Goal: Task Accomplishment & Management: Manage account settings

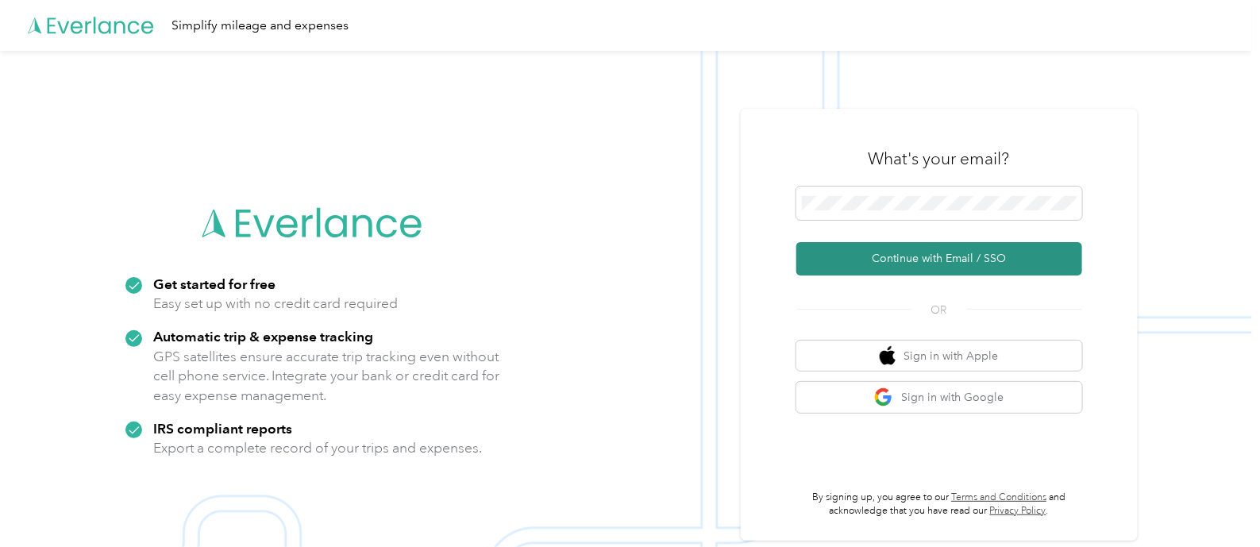
click at [911, 254] on button "Continue with Email / SSO" at bounding box center [940, 258] width 286 height 33
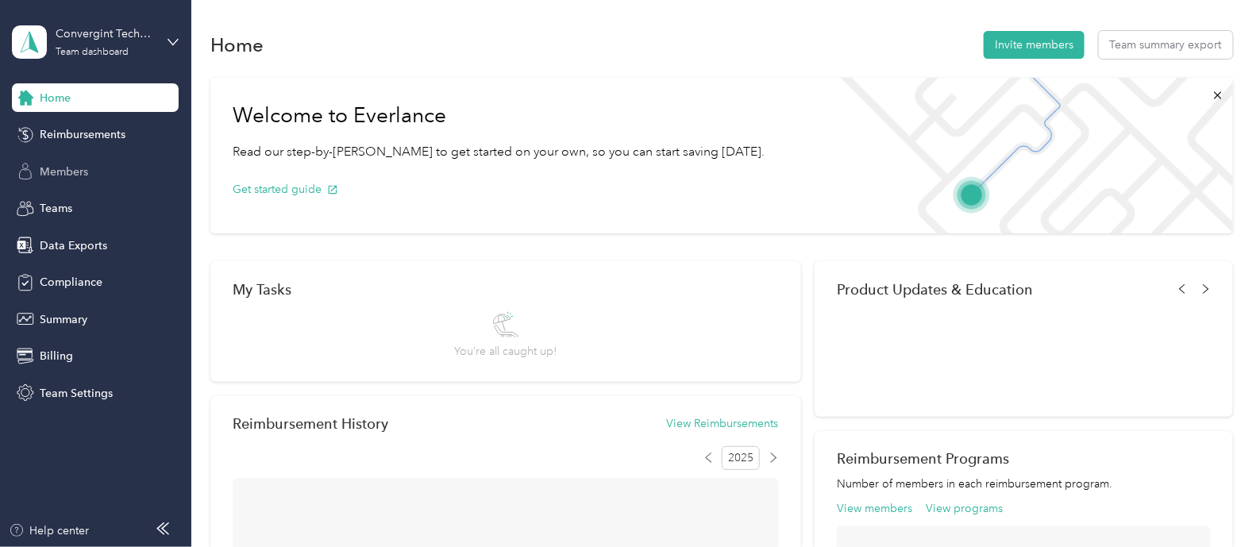
click at [71, 164] on span "Members" at bounding box center [64, 172] width 48 height 17
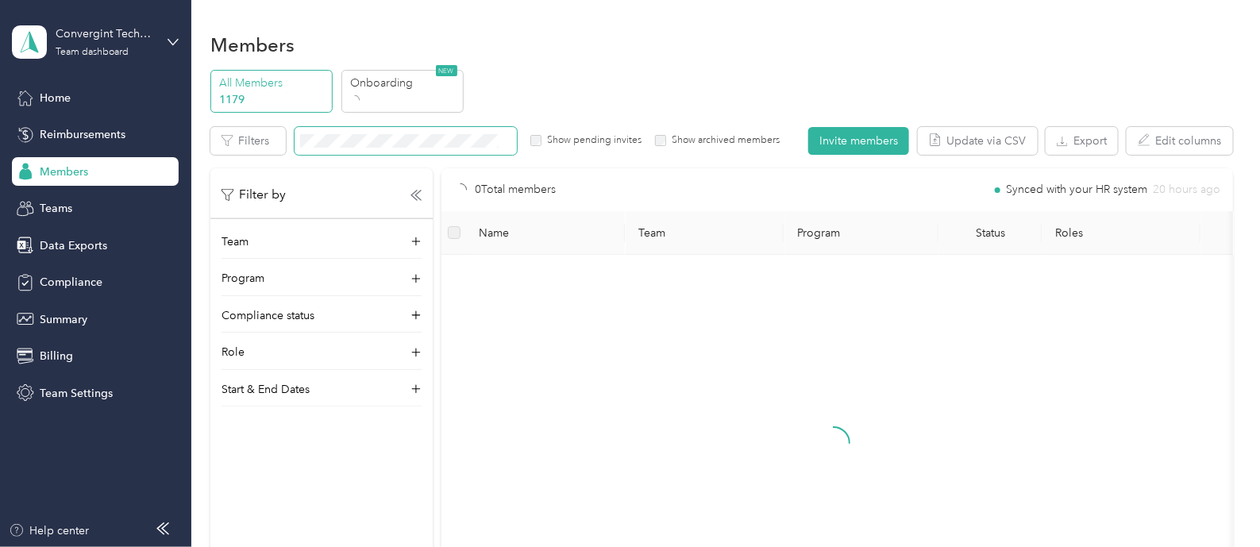
click at [353, 148] on span at bounding box center [406, 141] width 222 height 28
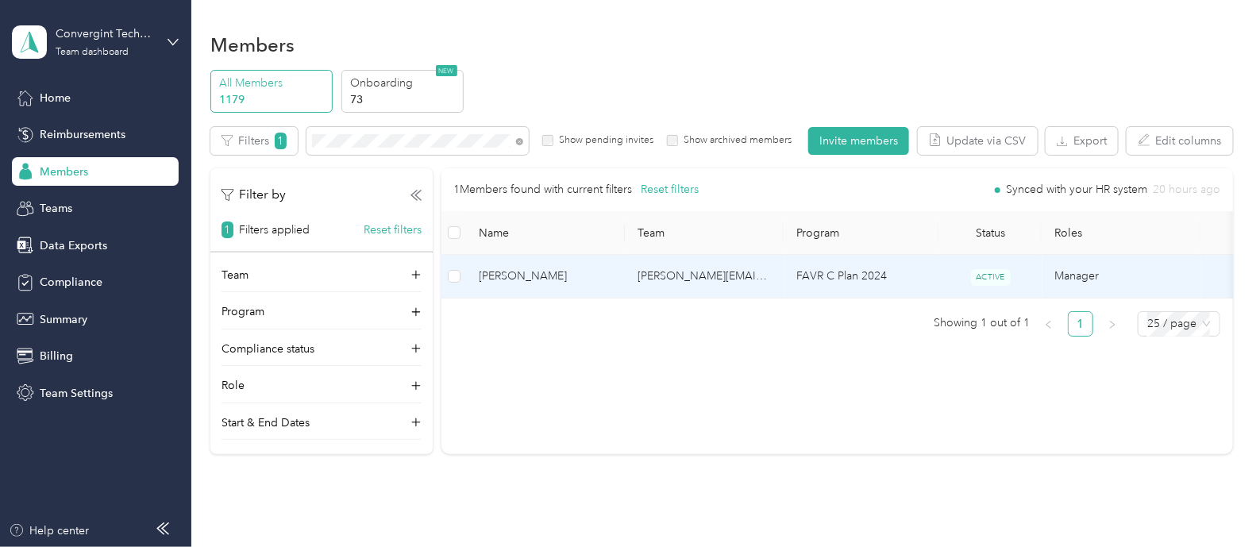
click at [585, 285] on span "[PERSON_NAME]" at bounding box center [546, 276] width 133 height 17
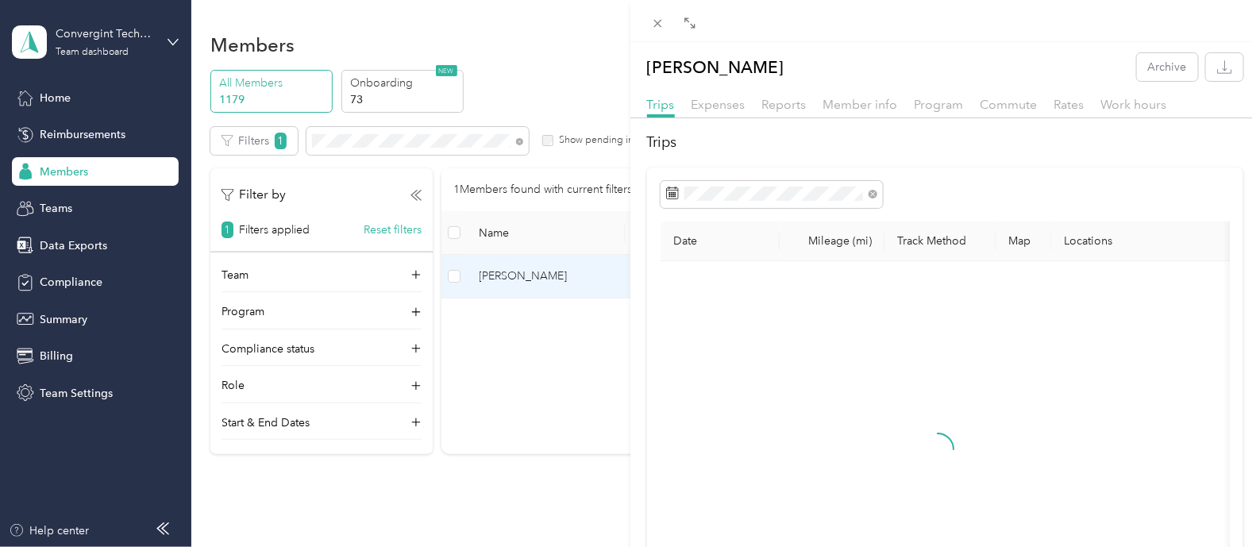
click at [14, 289] on div "[PERSON_NAME] Archive Trips Expenses Reports Member info Program Commute Rates …" at bounding box center [630, 273] width 1260 height 547
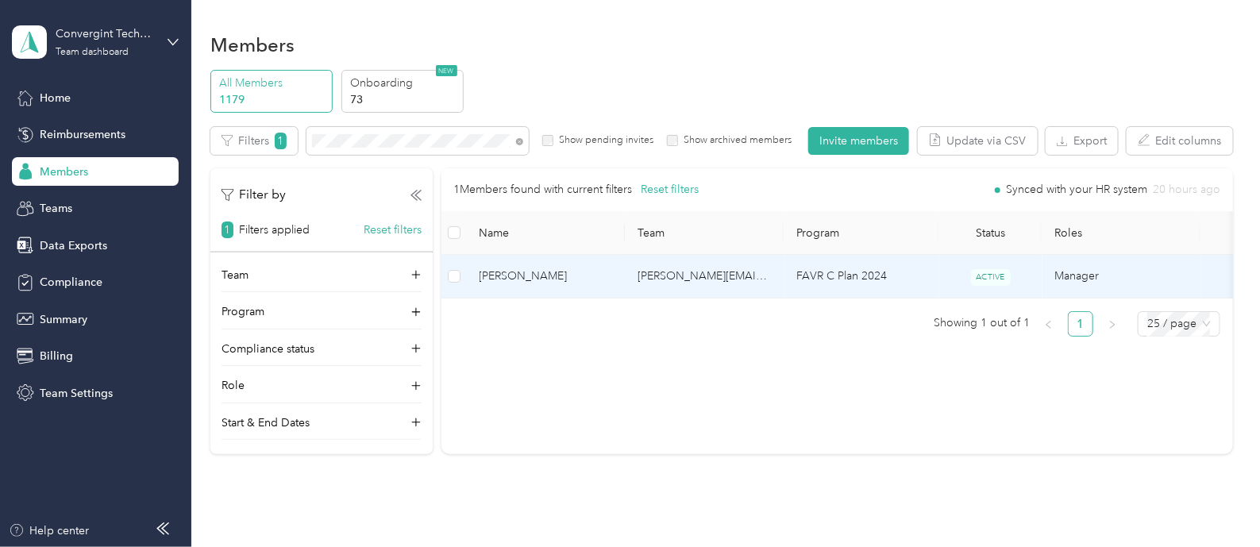
click at [593, 285] on span "[PERSON_NAME]" at bounding box center [546, 276] width 133 height 17
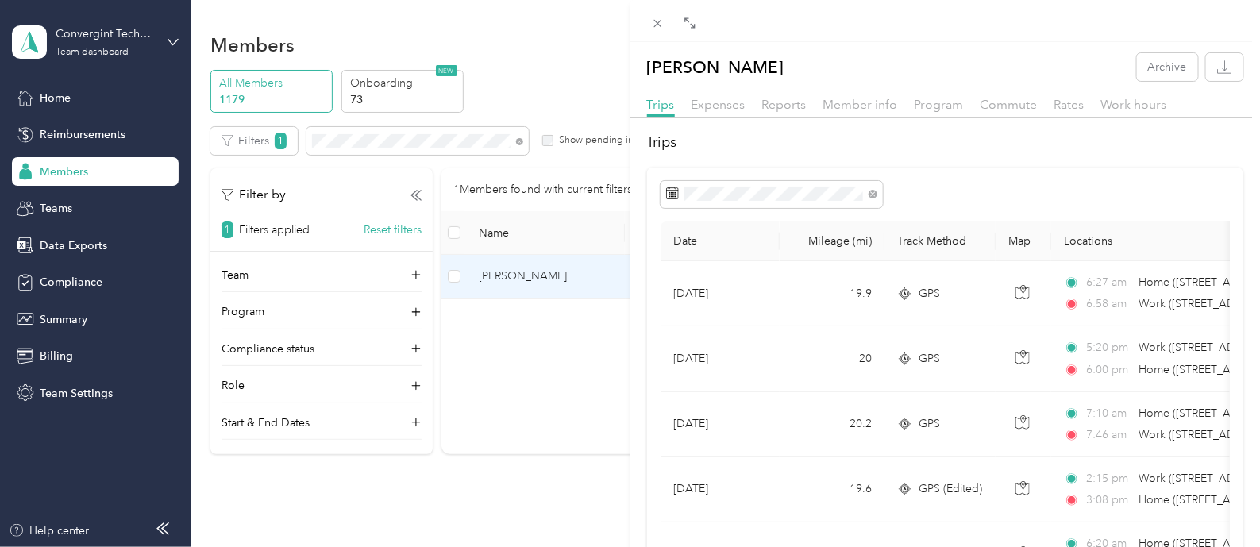
click at [75, 276] on div "[PERSON_NAME] Archive Trips Expenses Reports Member info Program Commute Rates …" at bounding box center [630, 273] width 1260 height 547
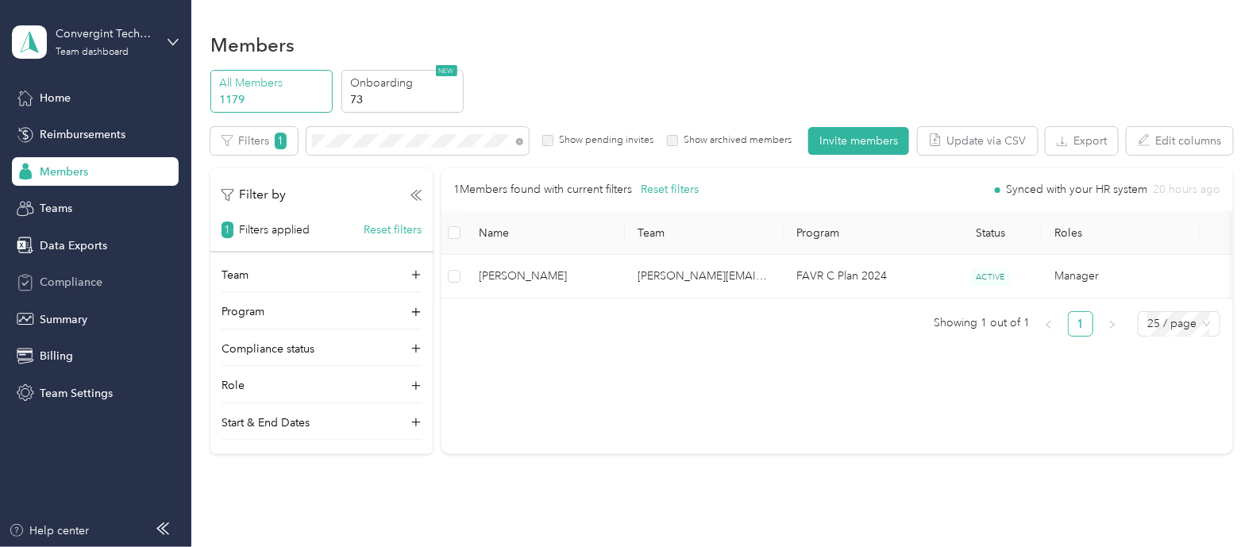
click at [65, 282] on span "Compliance" at bounding box center [71, 282] width 63 height 17
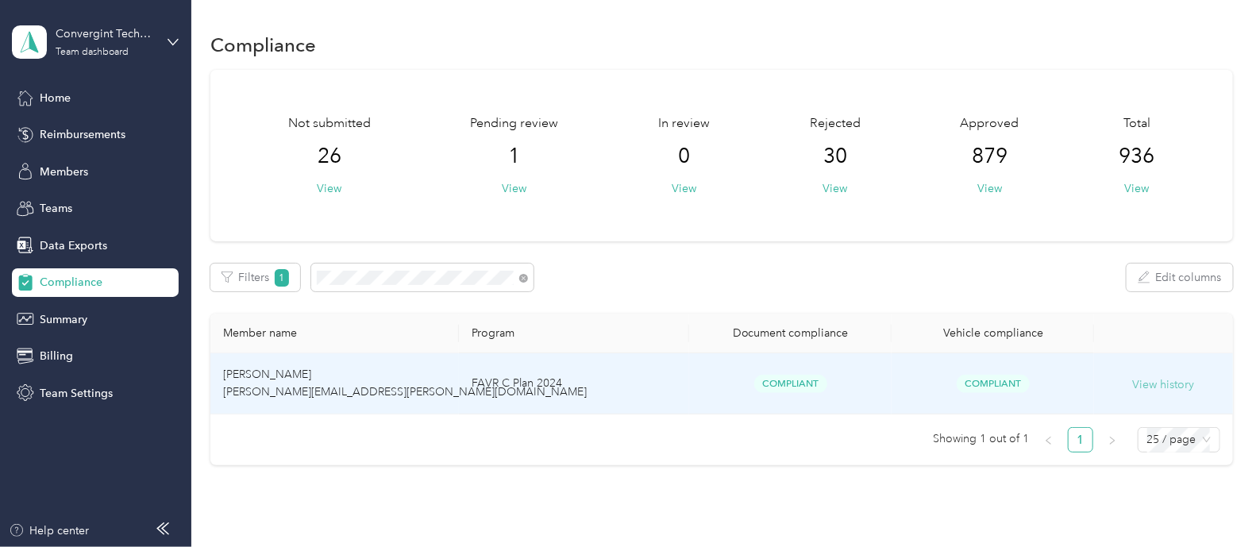
click at [1144, 387] on button "View history" at bounding box center [1164, 384] width 62 height 17
